Goal: Transaction & Acquisition: Purchase product/service

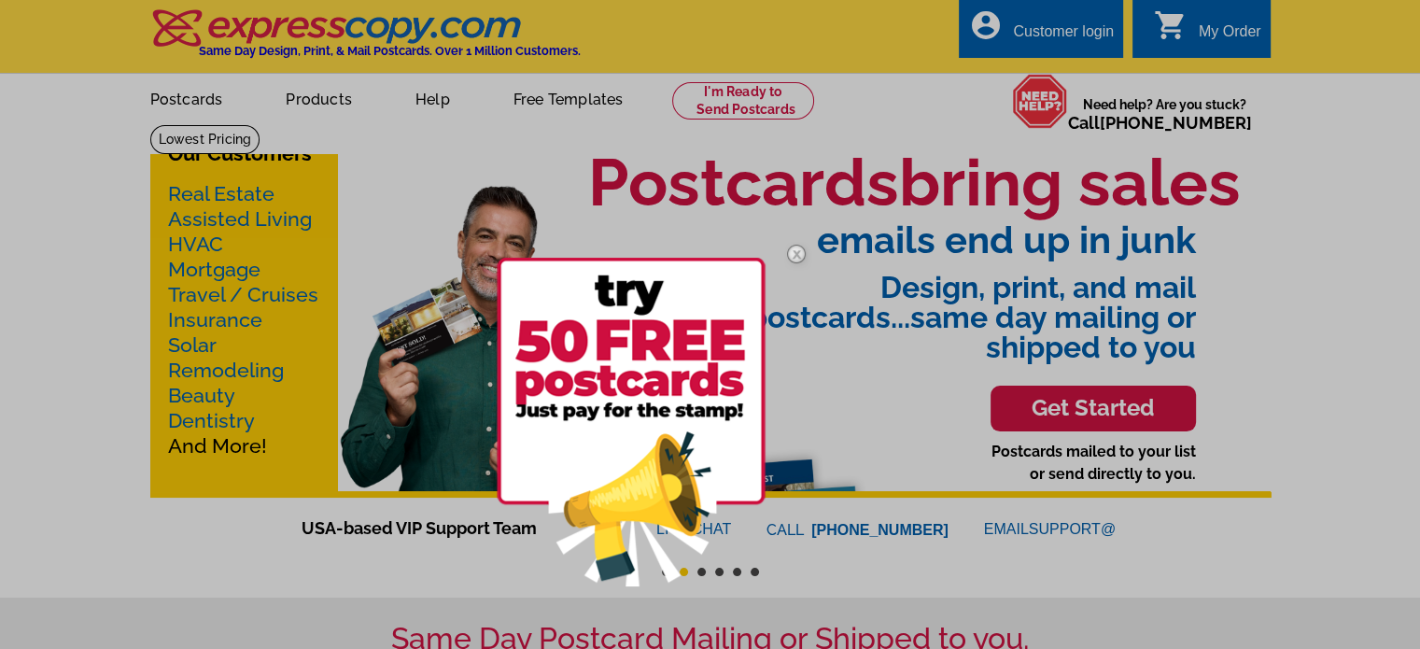
click at [209, 99] on div at bounding box center [710, 324] width 1420 height 649
click at [194, 96] on div at bounding box center [710, 324] width 1420 height 649
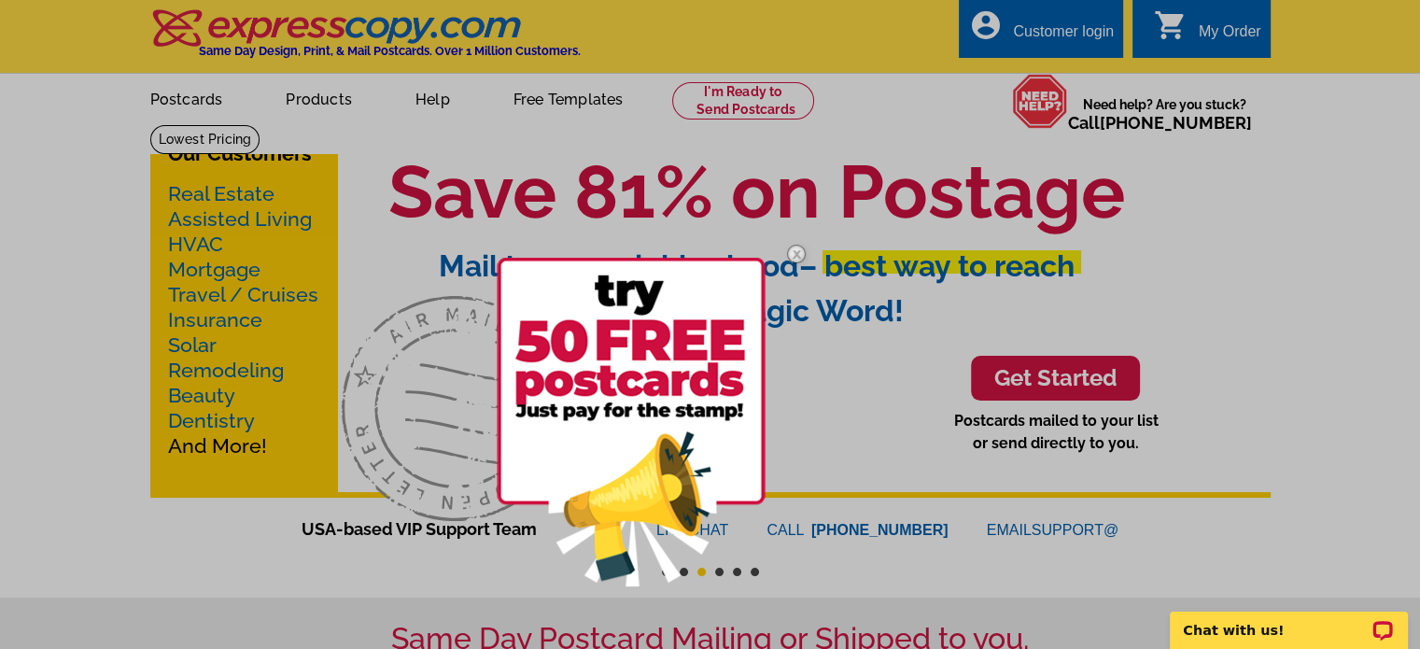
click at [796, 255] on img at bounding box center [796, 254] width 54 height 54
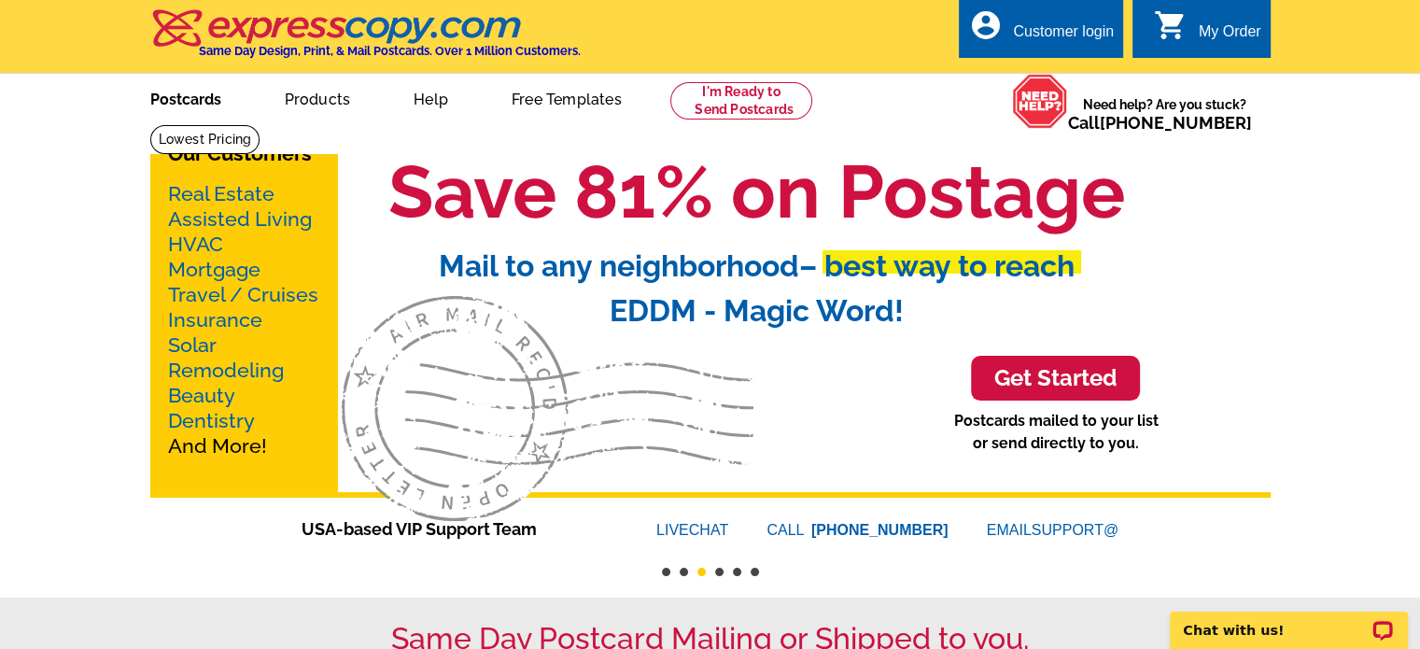
click at [208, 92] on link "Postcards" at bounding box center [185, 98] width 131 height 44
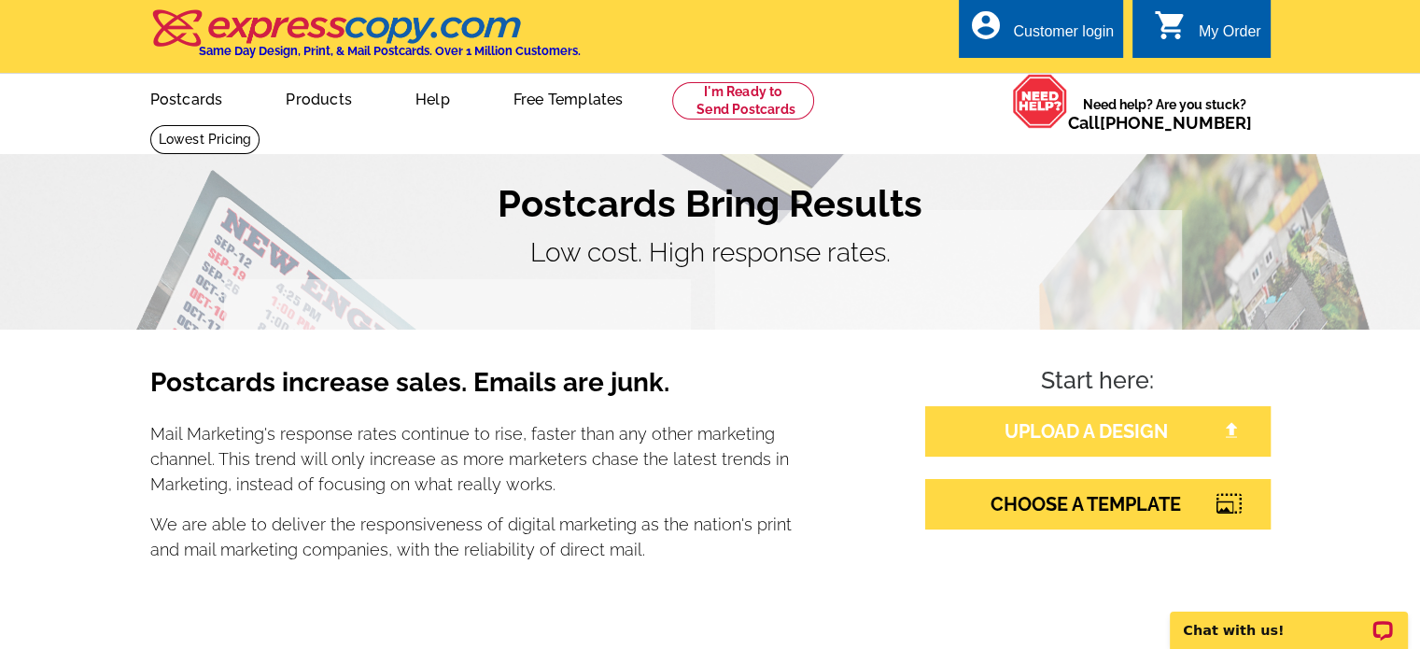
click at [1087, 434] on link "UPLOAD A DESIGN" at bounding box center [1097, 431] width 345 height 50
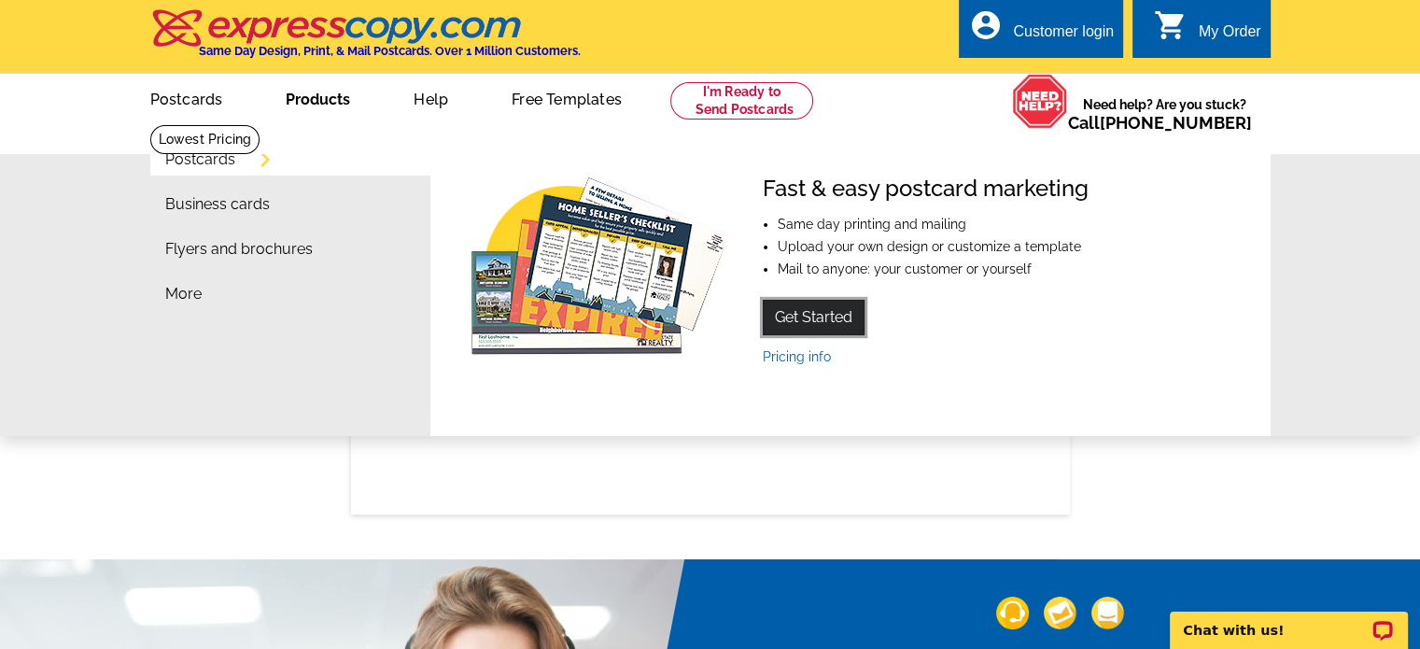
click at [800, 327] on link "Get Started" at bounding box center [814, 317] width 102 height 35
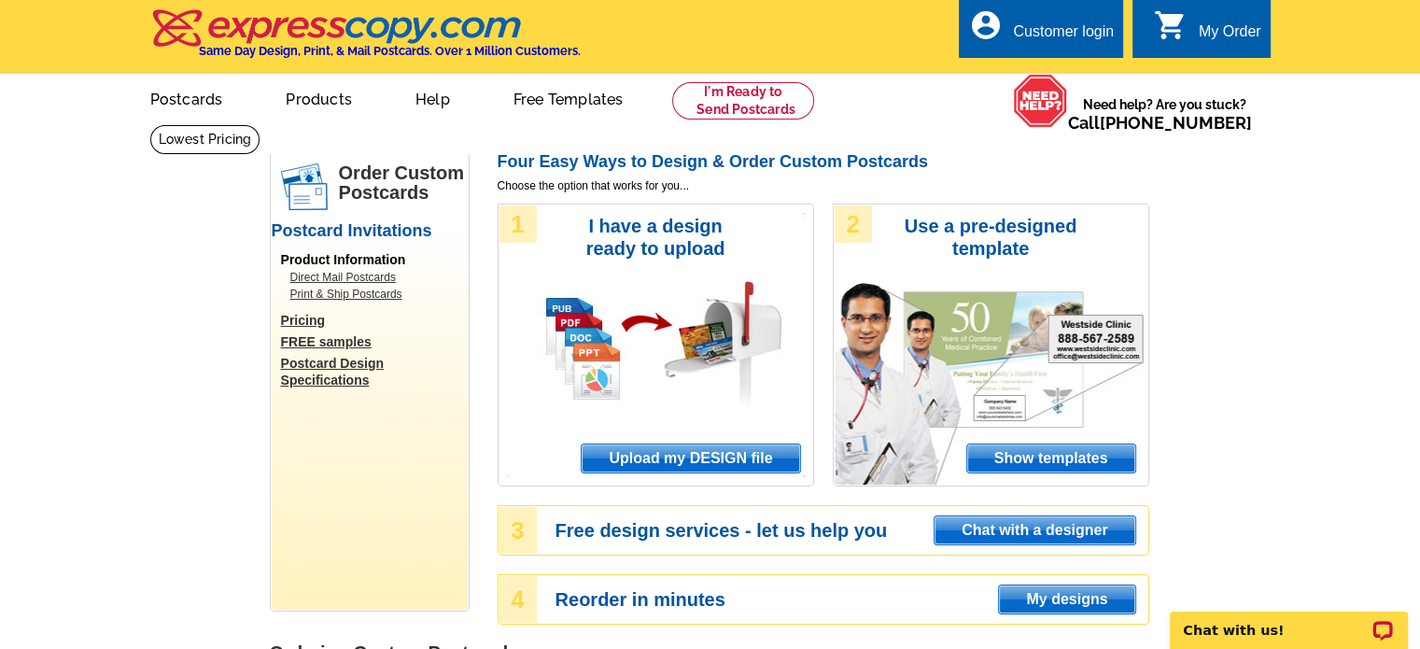
click at [701, 466] on span "Upload my DESIGN file" at bounding box center [691, 458] width 218 height 28
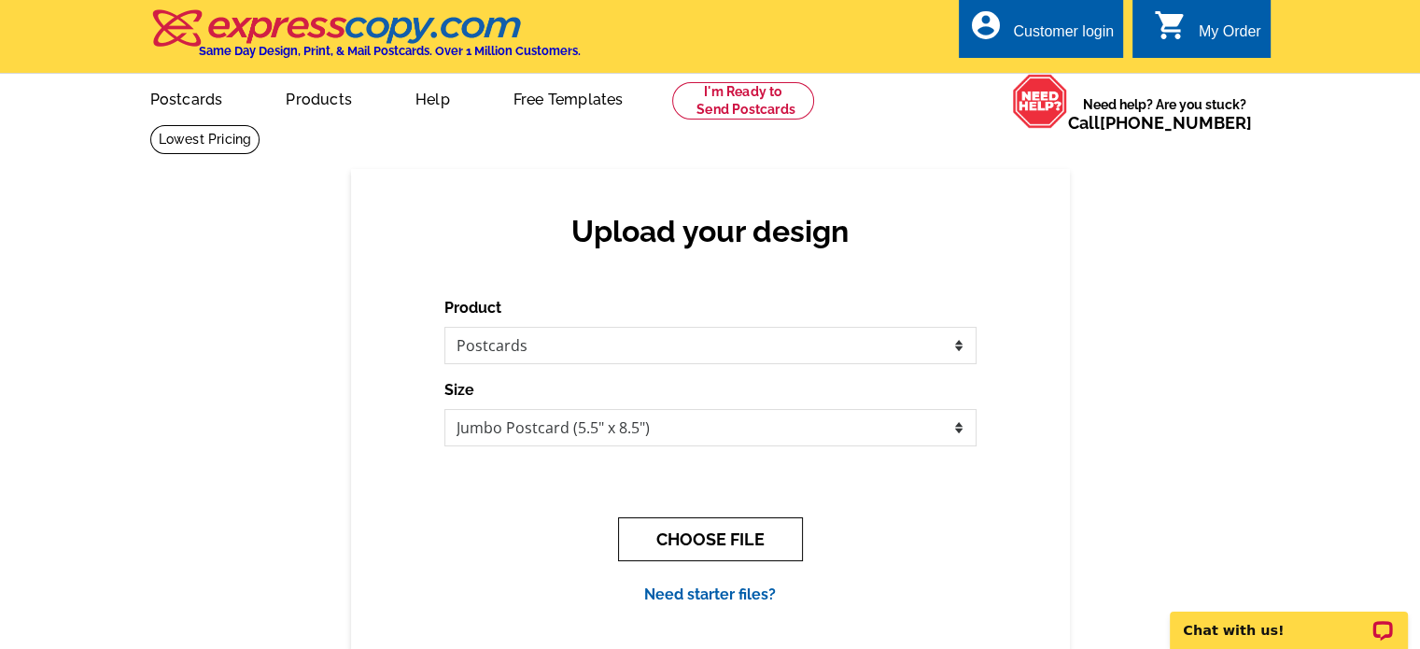
click at [721, 543] on button "CHOOSE FILE" at bounding box center [710, 539] width 185 height 44
